Goal: Information Seeking & Learning: Find specific fact

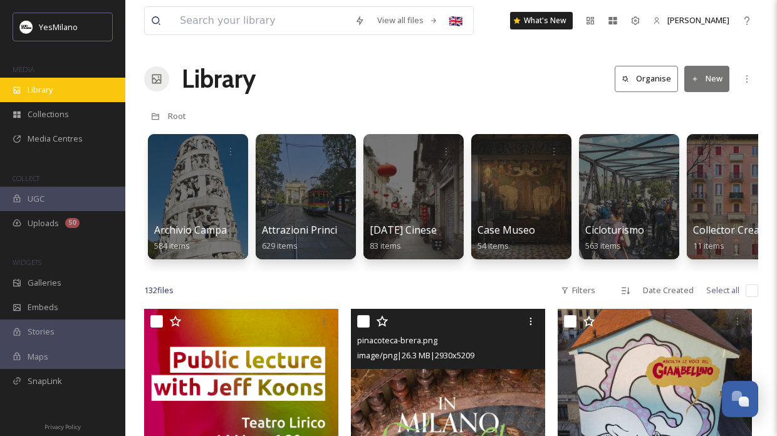
click at [76, 95] on div "Library" at bounding box center [62, 90] width 125 height 24
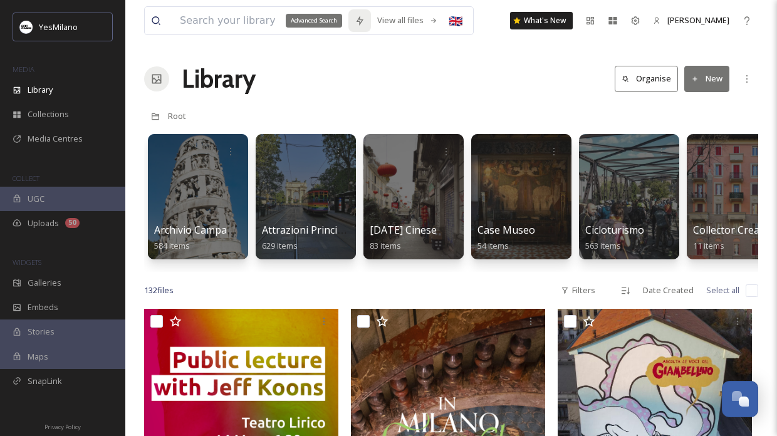
click at [310, 18] on div "Advanced Search" at bounding box center [314, 21] width 56 height 14
click at [231, 26] on input at bounding box center [261, 21] width 175 height 28
type input "train"
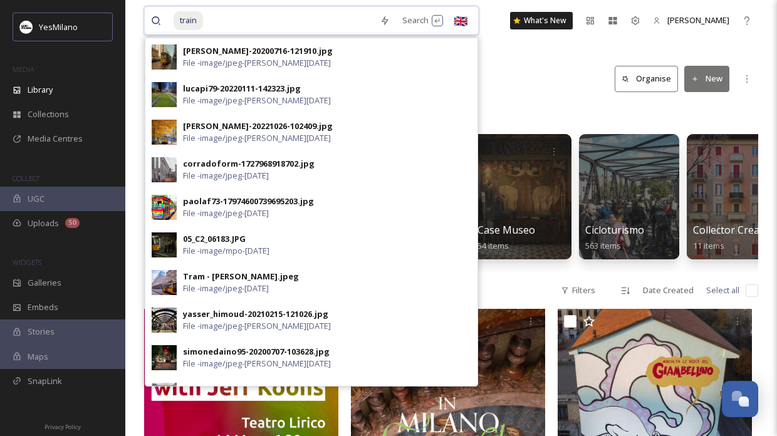
click at [250, 26] on input at bounding box center [288, 21] width 169 height 28
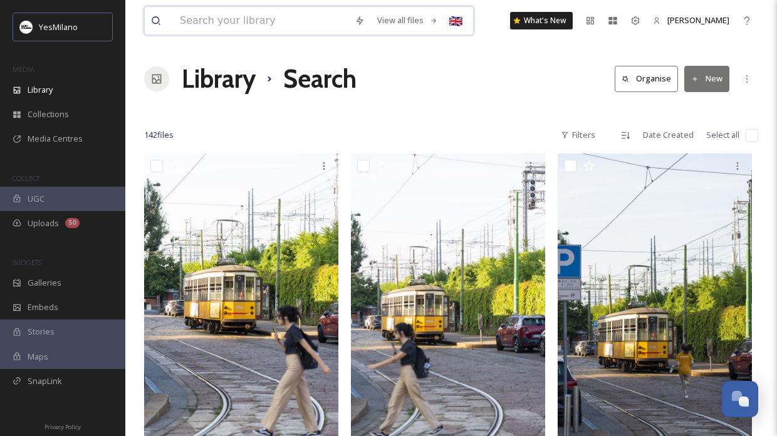
click at [244, 16] on input at bounding box center [261, 21] width 175 height 28
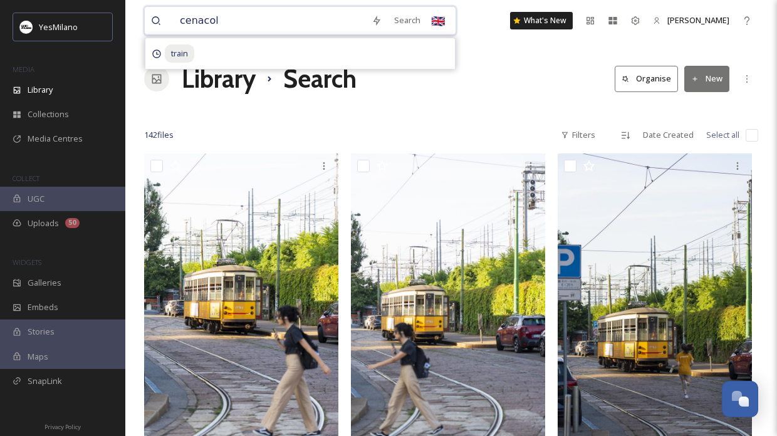
type input "cenacolo"
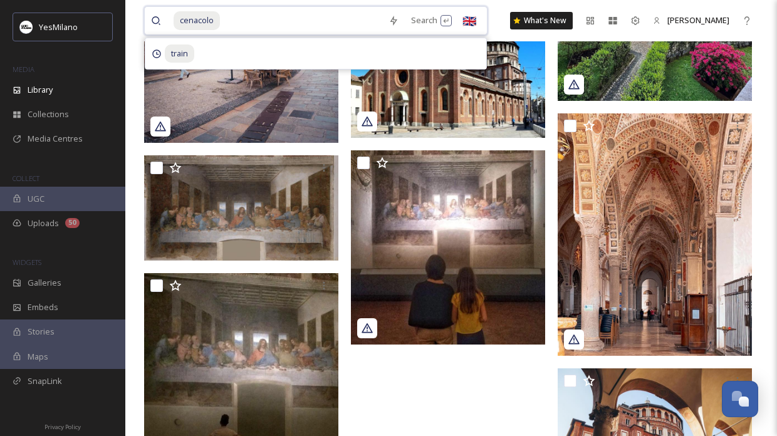
scroll to position [2165, 0]
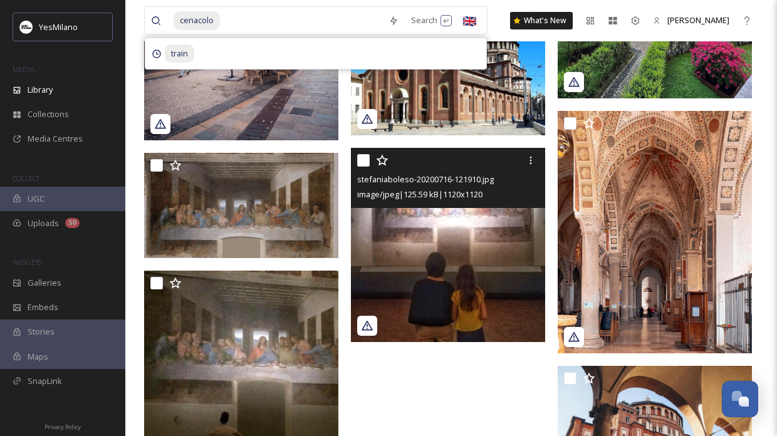
click at [453, 235] on img at bounding box center [448, 245] width 194 height 194
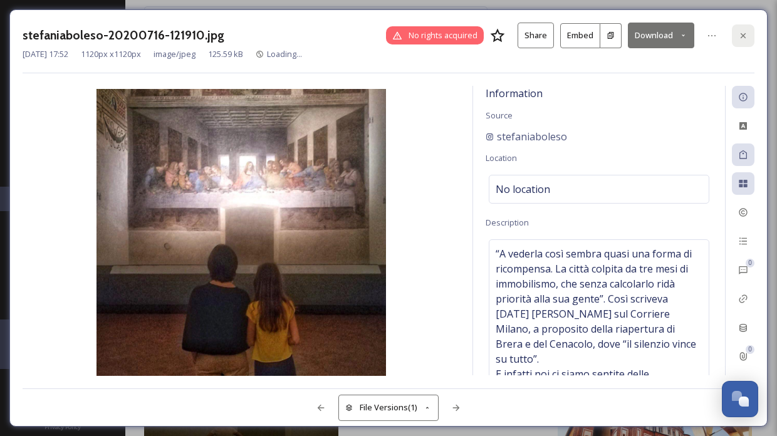
click at [744, 32] on icon at bounding box center [743, 36] width 10 height 10
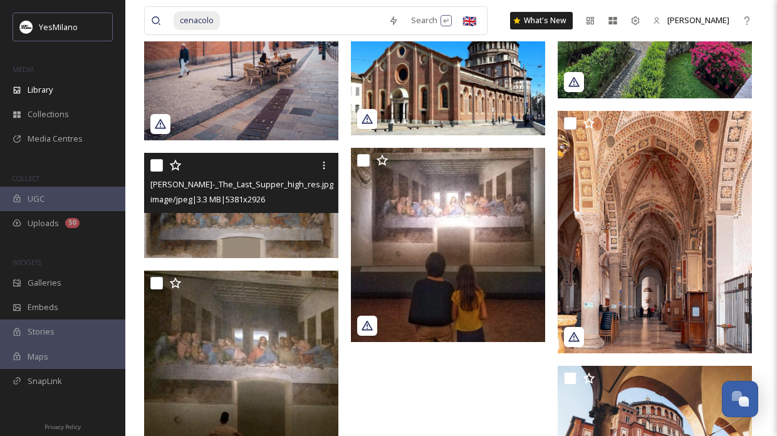
click at [247, 227] on img at bounding box center [241, 206] width 194 height 106
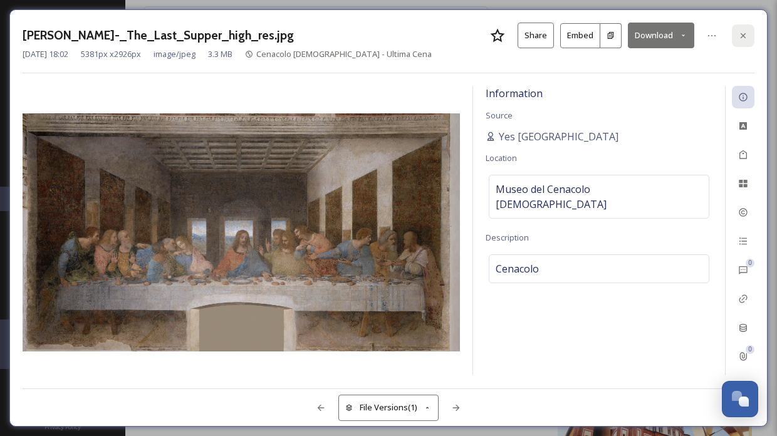
click at [745, 38] on icon at bounding box center [743, 36] width 10 height 10
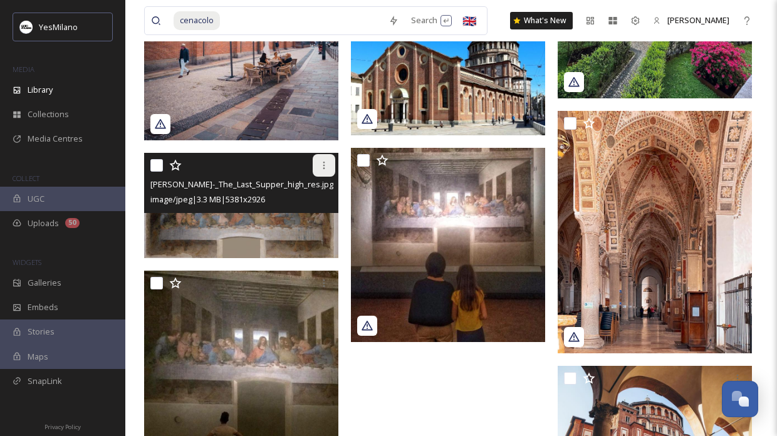
click at [322, 166] on icon at bounding box center [324, 165] width 10 height 10
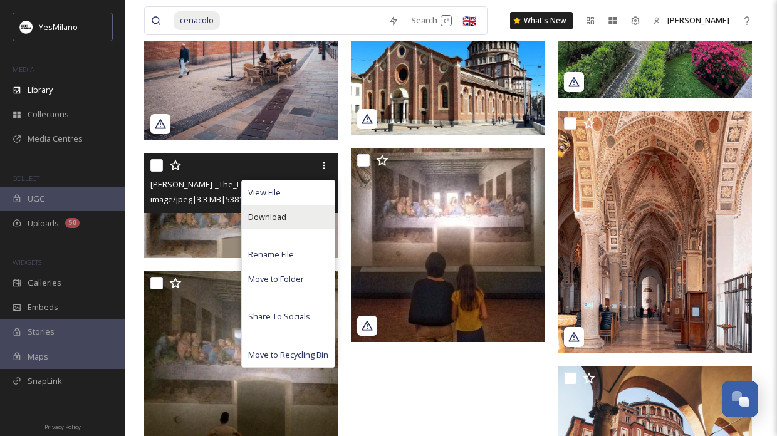
click at [317, 217] on div "Download" at bounding box center [288, 217] width 93 height 24
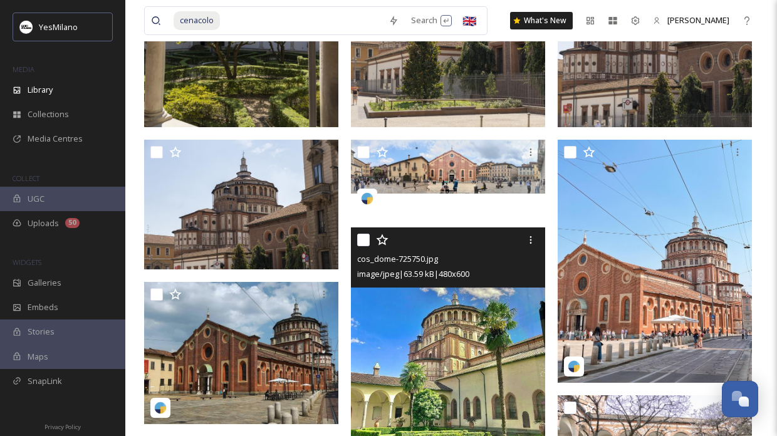
scroll to position [750, 0]
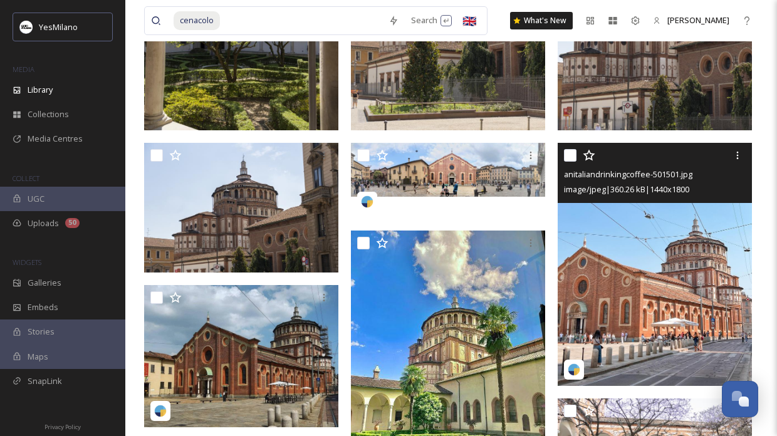
click at [702, 247] on img at bounding box center [655, 264] width 194 height 243
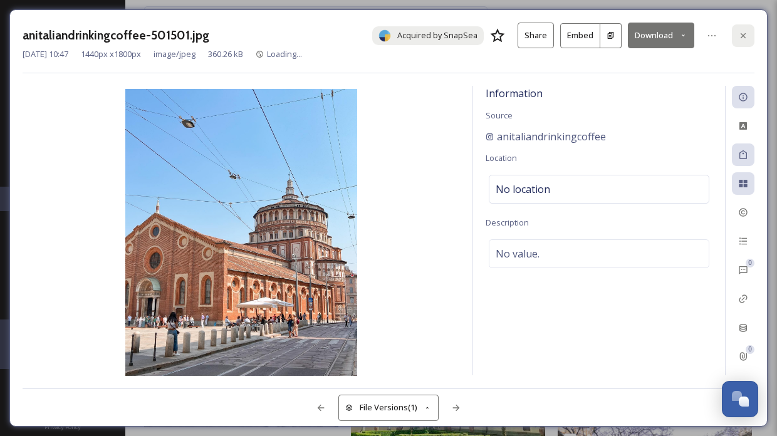
click at [748, 35] on div at bounding box center [743, 35] width 23 height 23
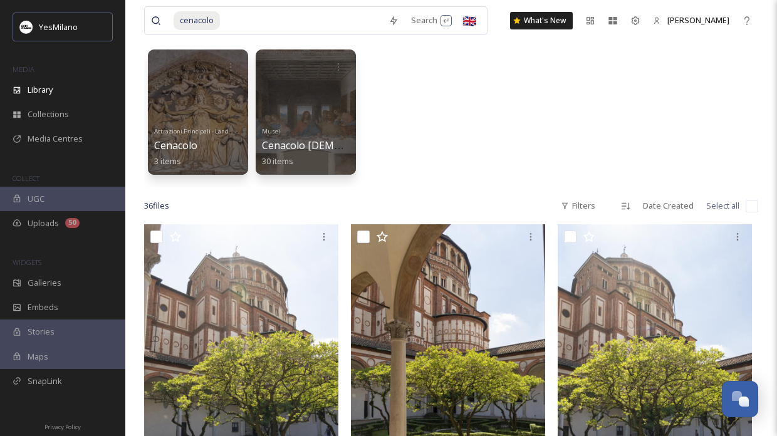
scroll to position [72, 0]
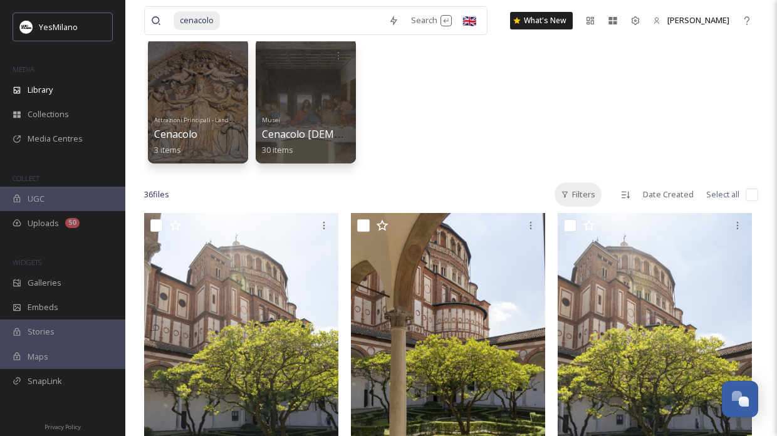
click at [588, 192] on div "Filters" at bounding box center [577, 194] width 47 height 24
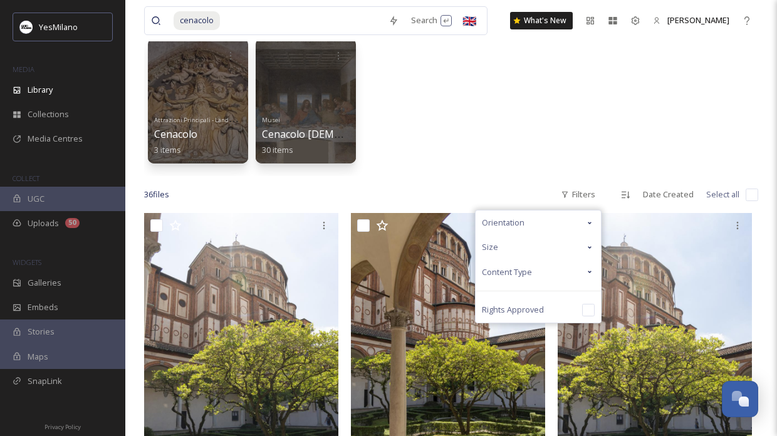
click at [590, 269] on icon at bounding box center [590, 272] width 10 height 10
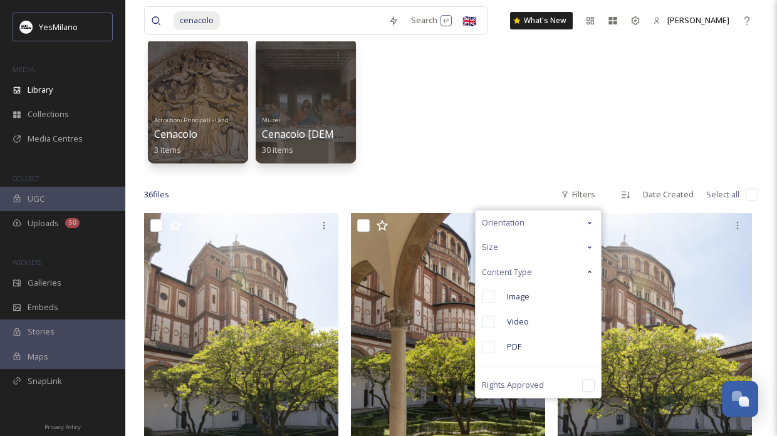
click at [539, 147] on div "Attrazioni Principali - Landmark Cenacolo 3 items Musei Cenacolo [DEMOGRAPHIC_D…" at bounding box center [451, 104] width 614 height 144
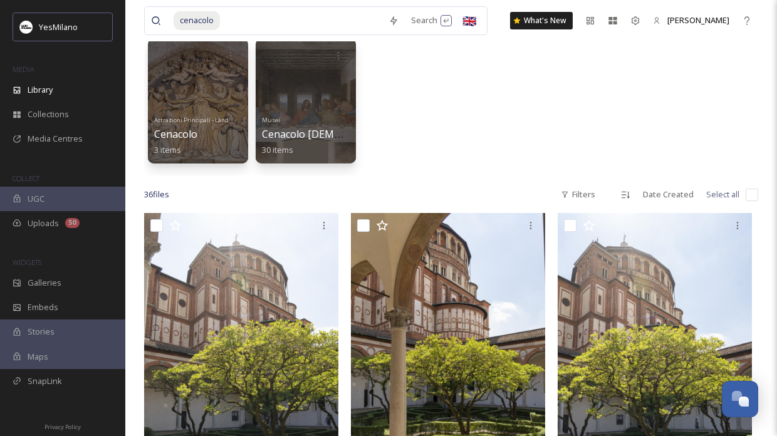
click at [649, 133] on div "Attrazioni Principali - Landmark Cenacolo 3 items Musei Cenacolo [DEMOGRAPHIC_D…" at bounding box center [451, 104] width 614 height 144
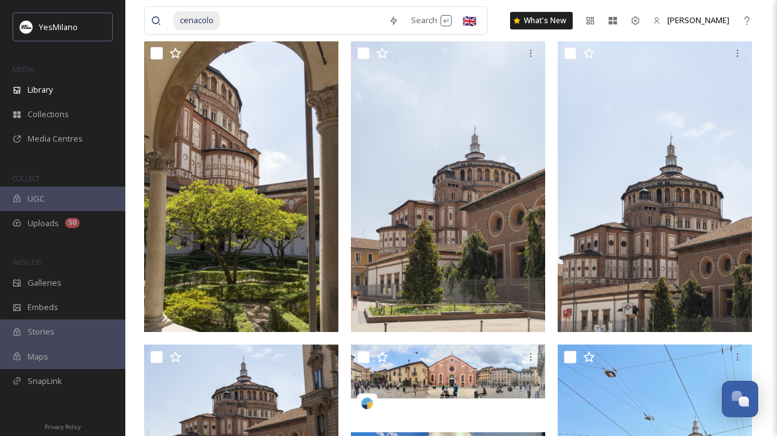
scroll to position [558, 0]
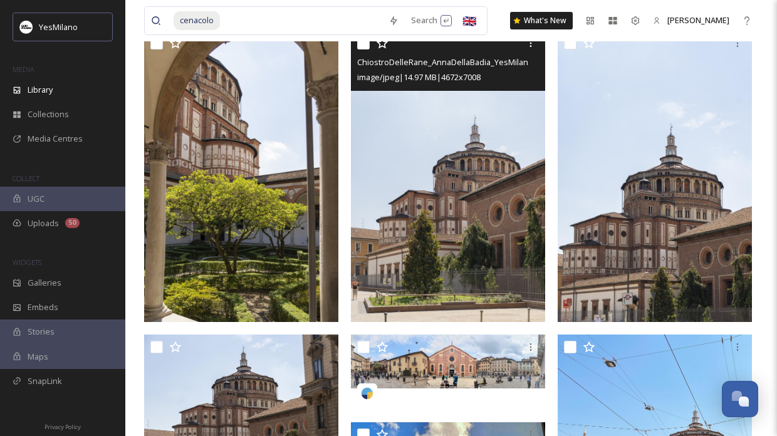
click at [481, 242] on img at bounding box center [448, 176] width 194 height 291
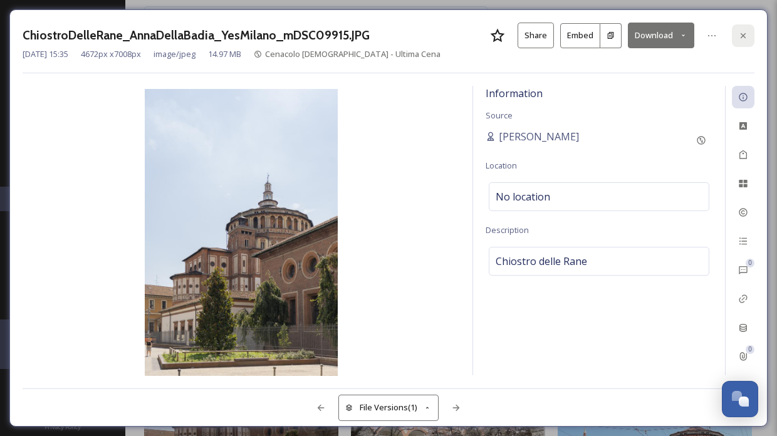
click at [742, 41] on div at bounding box center [743, 35] width 23 height 23
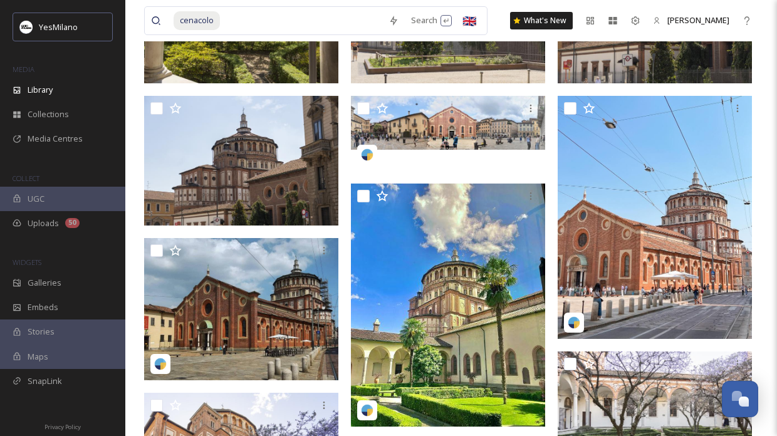
scroll to position [798, 0]
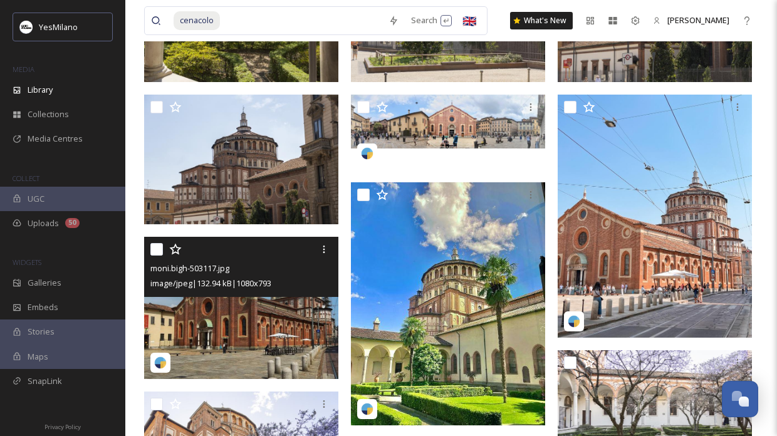
click at [232, 303] on img at bounding box center [241, 308] width 194 height 143
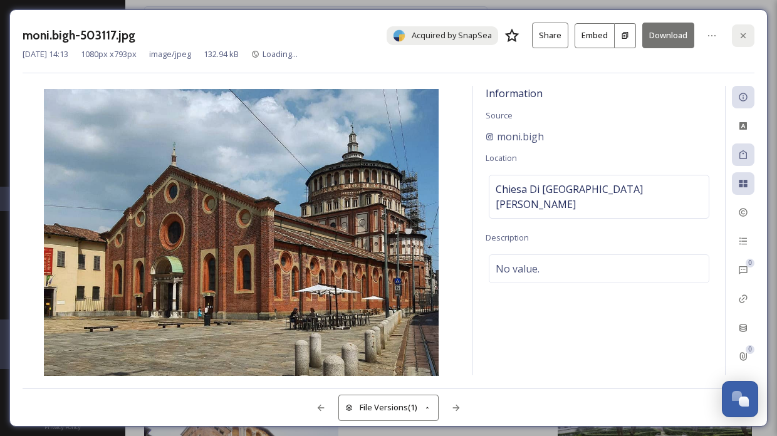
click at [743, 32] on icon at bounding box center [743, 36] width 10 height 10
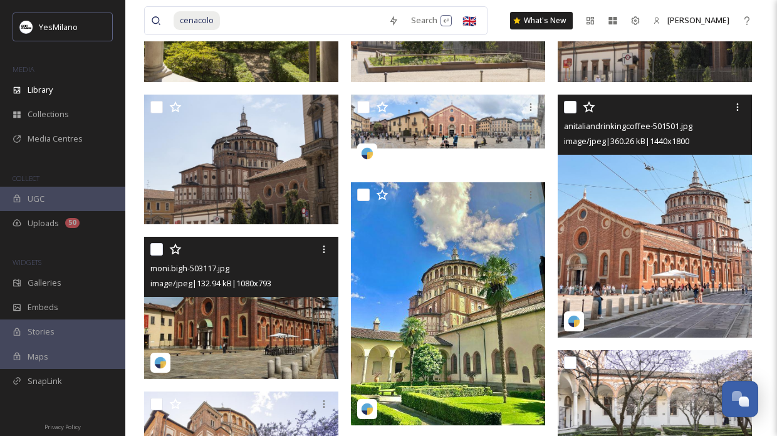
click at [729, 209] on img at bounding box center [655, 216] width 194 height 243
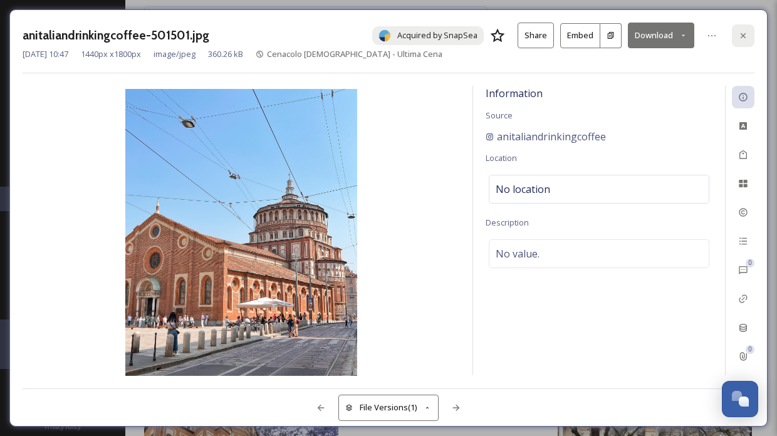
click at [740, 37] on icon at bounding box center [743, 36] width 10 height 10
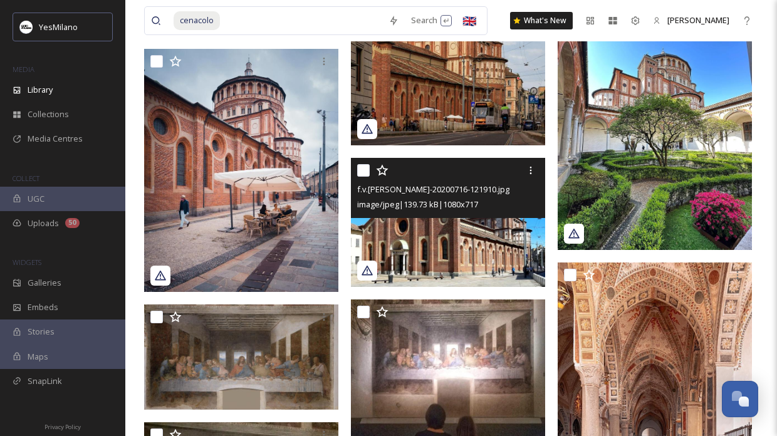
scroll to position [2014, 0]
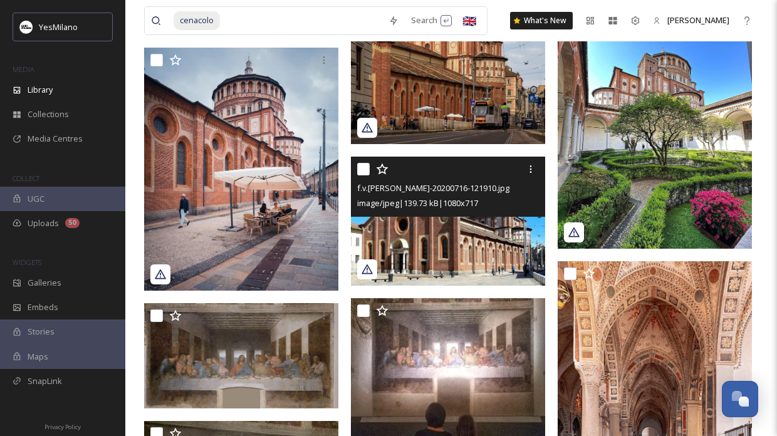
click at [440, 232] on img at bounding box center [448, 221] width 194 height 129
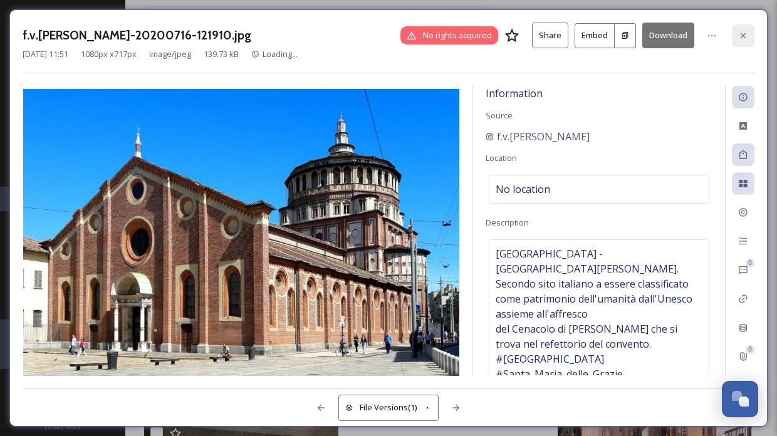
click at [744, 38] on icon at bounding box center [743, 36] width 10 height 10
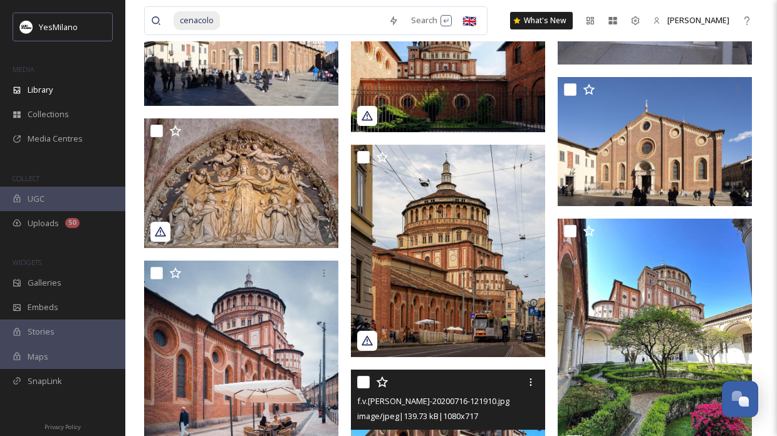
scroll to position [1546, 0]
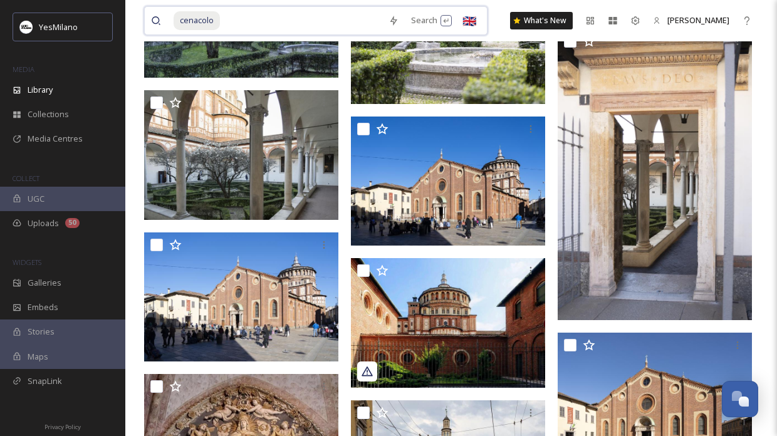
click at [264, 14] on input at bounding box center [301, 21] width 161 height 28
type input "c"
type input "train"
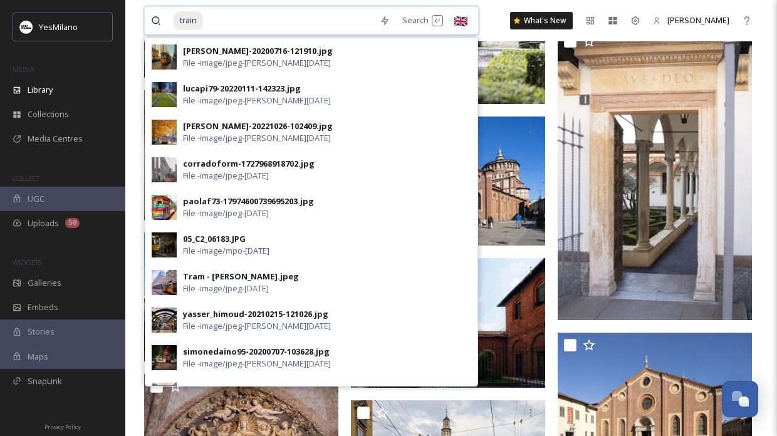
click at [274, 27] on input at bounding box center [288, 21] width 169 height 28
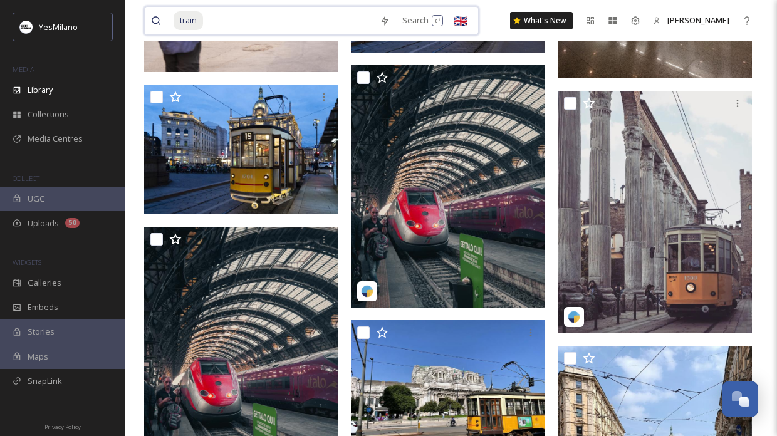
scroll to position [986, 0]
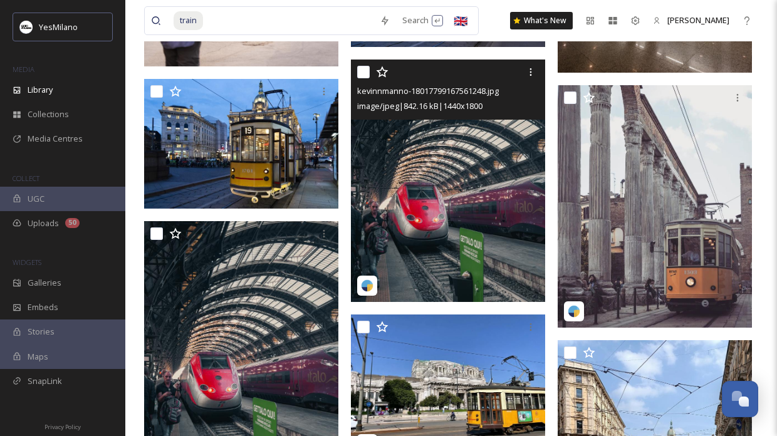
click at [466, 240] on img at bounding box center [448, 181] width 194 height 243
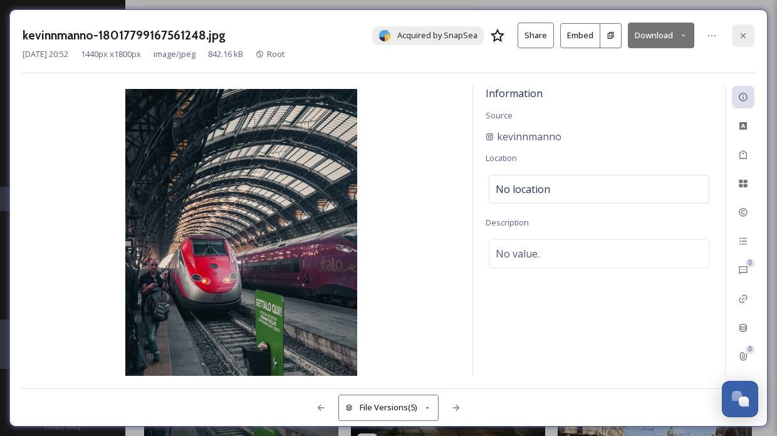
click at [749, 36] on div at bounding box center [743, 35] width 23 height 23
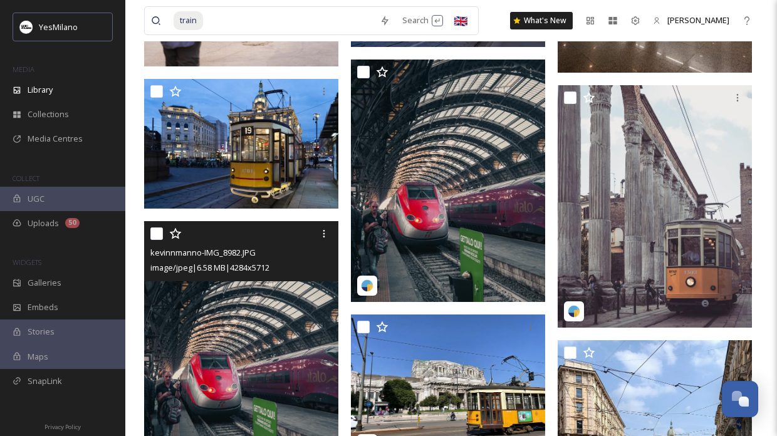
click at [212, 338] on img at bounding box center [241, 350] width 194 height 259
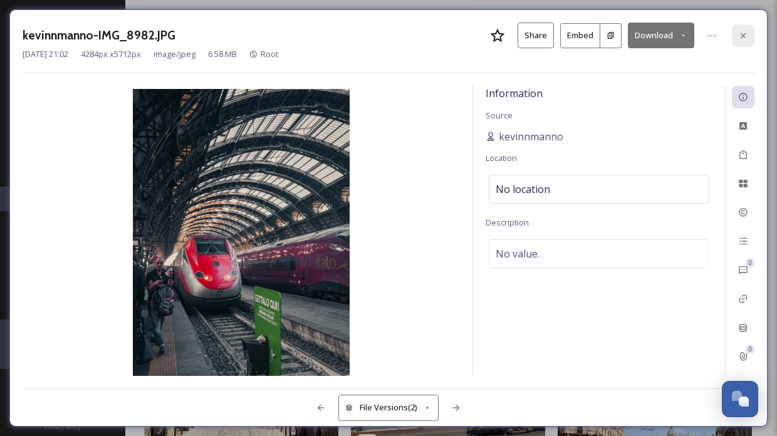
click at [742, 31] on icon at bounding box center [743, 36] width 10 height 10
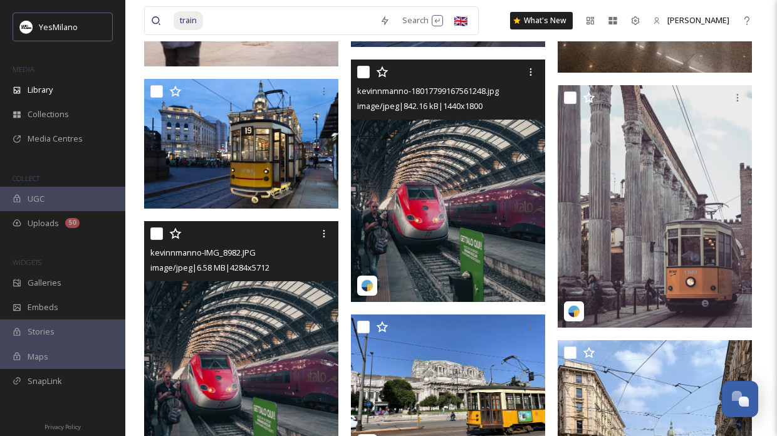
click at [426, 241] on img at bounding box center [448, 181] width 194 height 243
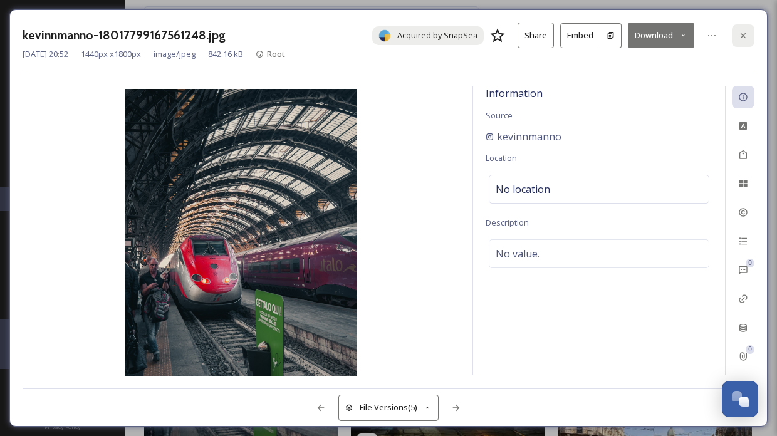
click at [743, 33] on icon at bounding box center [743, 36] width 10 height 10
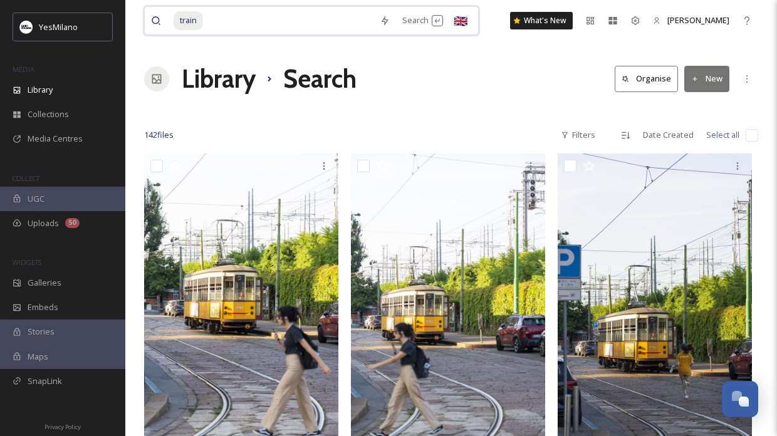
click at [228, 24] on input at bounding box center [288, 21] width 169 height 28
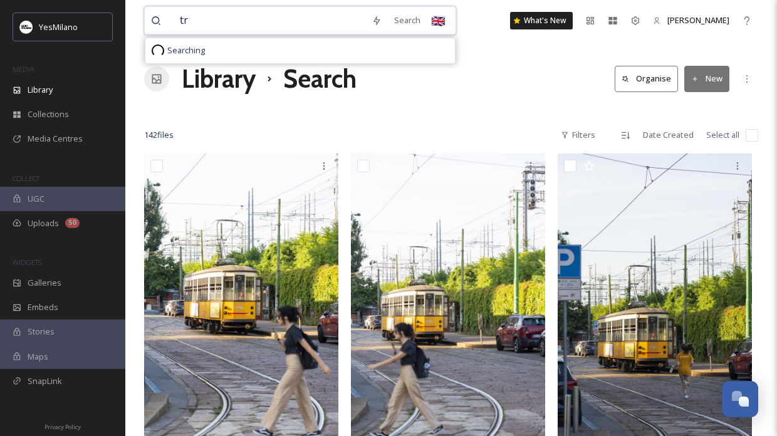
type input "t"
type input "airport"
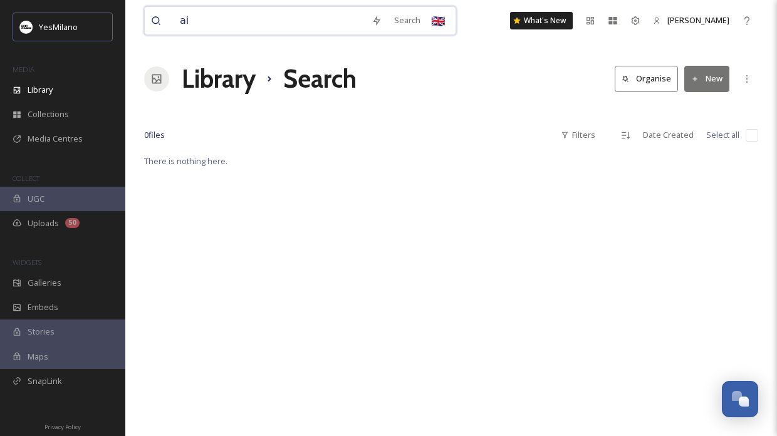
type input "a"
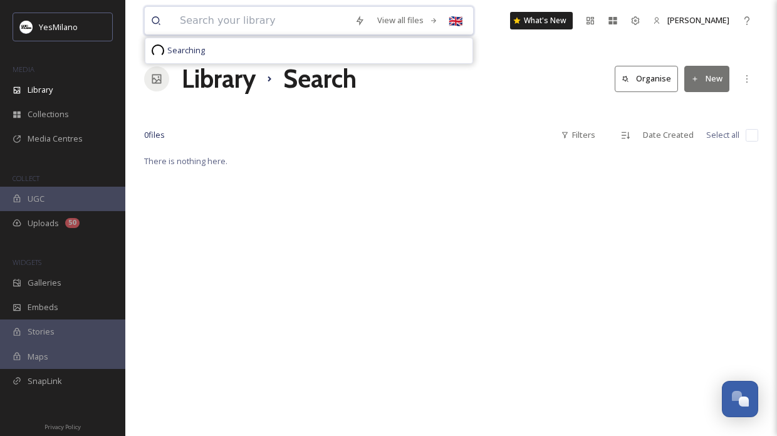
type input "a"
type input "aeroporto"
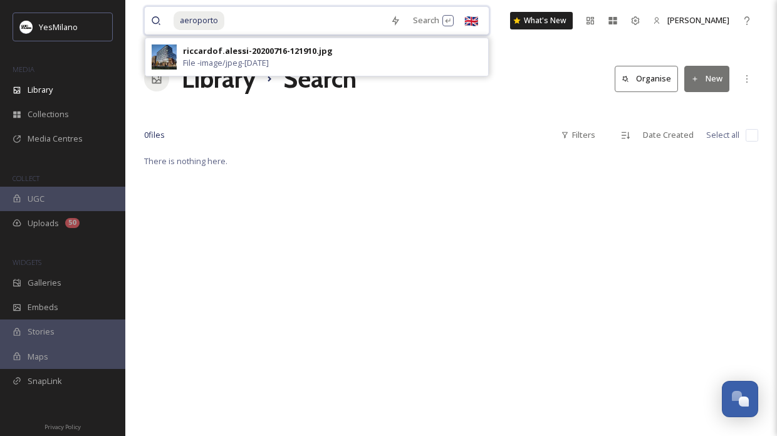
click at [258, 29] on input at bounding box center [305, 21] width 159 height 28
drag, startPoint x: 258, startPoint y: 28, endPoint x: 147, endPoint y: 25, distance: 110.9
click at [147, 25] on div "aeroporto Search riccardof.alessi-20200716-121910.jpg File - image/jpeg - [DATE…" at bounding box center [316, 20] width 345 height 29
type input "a"
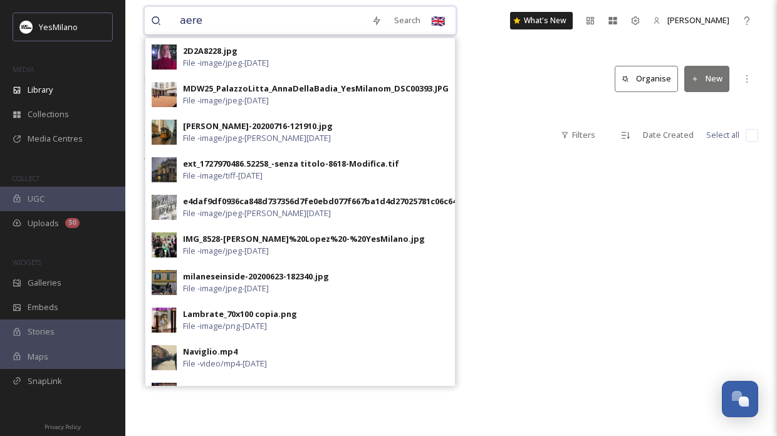
type input "aerei"
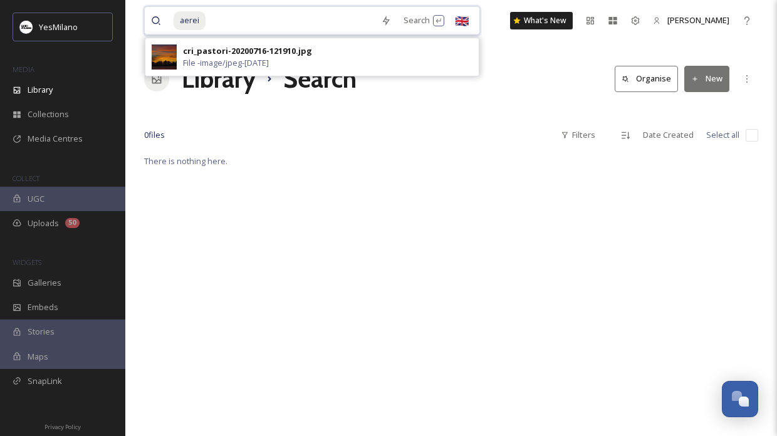
click at [256, 18] on input at bounding box center [291, 21] width 168 height 28
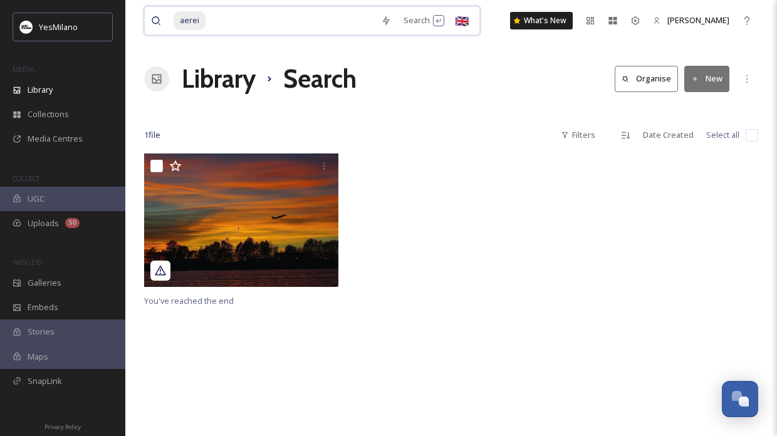
click at [253, 24] on input at bounding box center [291, 21] width 168 height 28
type input "a"
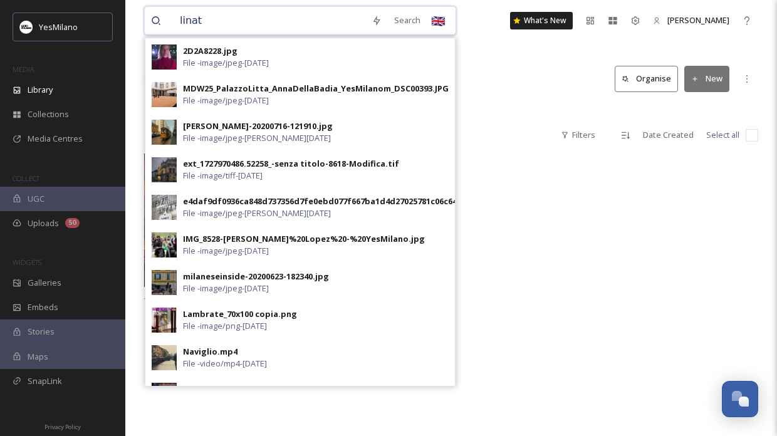
type input "linate"
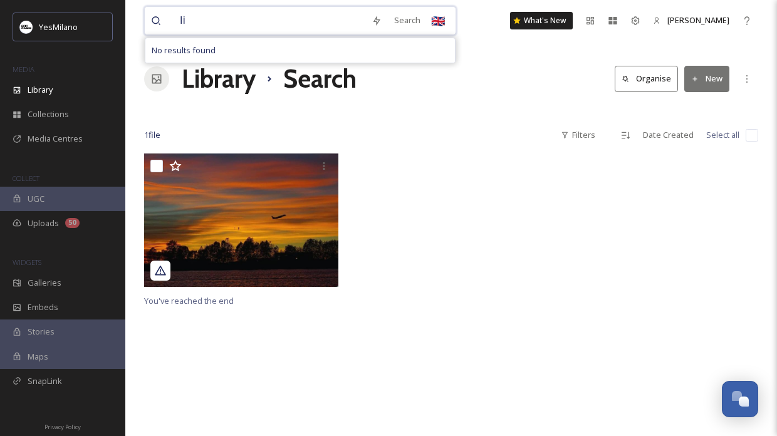
type input "l"
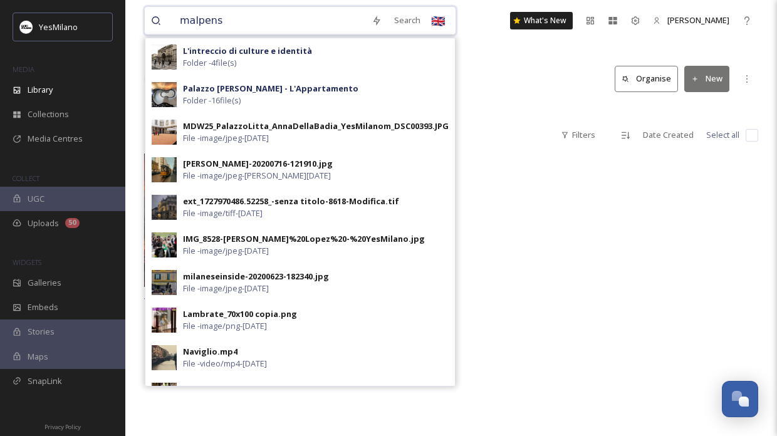
type input "malpensa"
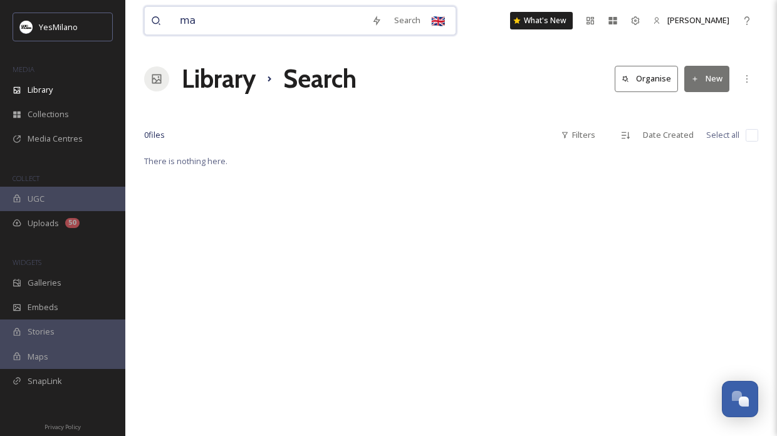
type input "m"
click at [556, 322] on div "There is nothing here." at bounding box center [451, 371] width 614 height 436
